Goal: Navigation & Orientation: Find specific page/section

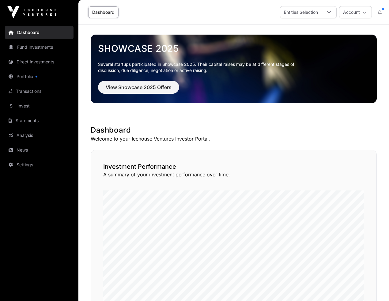
click at [31, 77] on link "Portfolio" at bounding box center [39, 76] width 69 height 13
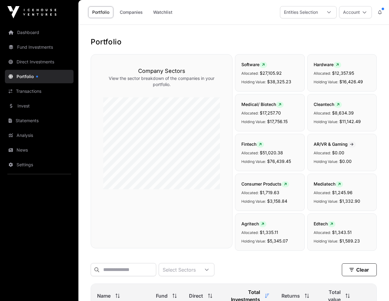
click at [132, 11] on link "Companies" at bounding box center [131, 12] width 31 height 12
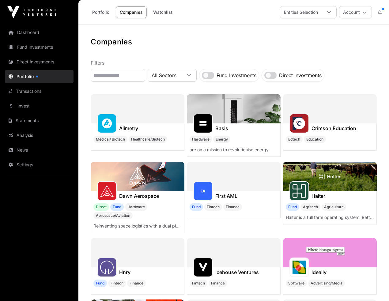
click at [100, 12] on link "Portfolio" at bounding box center [100, 12] width 25 height 12
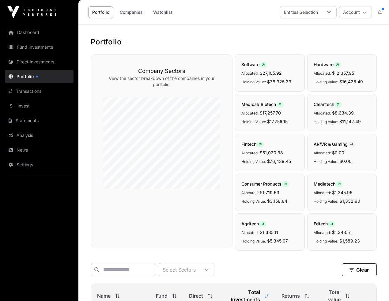
click at [47, 48] on link "Fund Investments" at bounding box center [39, 46] width 69 height 13
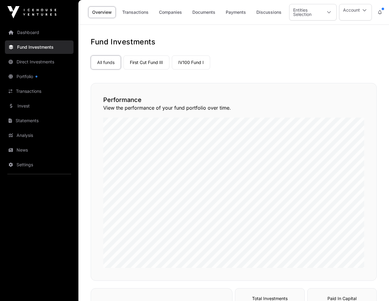
click at [188, 62] on link "IV100 Fund I" at bounding box center [191, 62] width 38 height 14
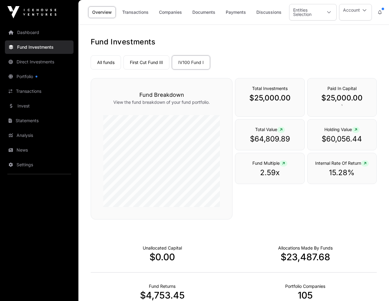
click at [170, 13] on link "Companies" at bounding box center [170, 12] width 31 height 12
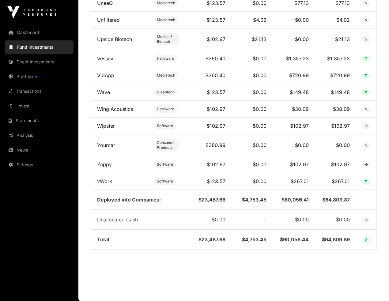
scroll to position [2017, 0]
